Goal: Unclear: Browse casually

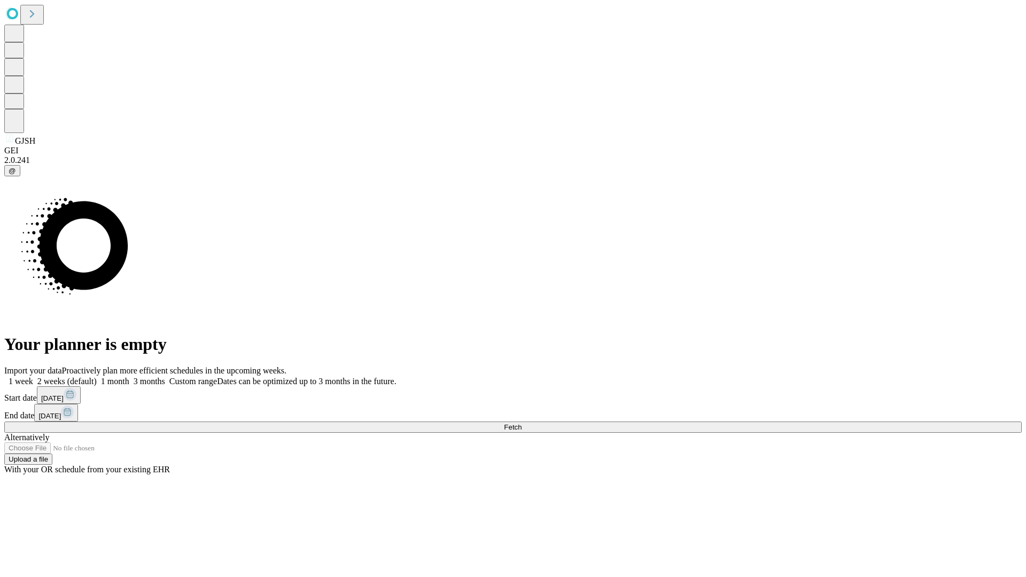
click at [522, 423] on span "Fetch" at bounding box center [513, 427] width 18 height 8
